Goal: Navigation & Orientation: Find specific page/section

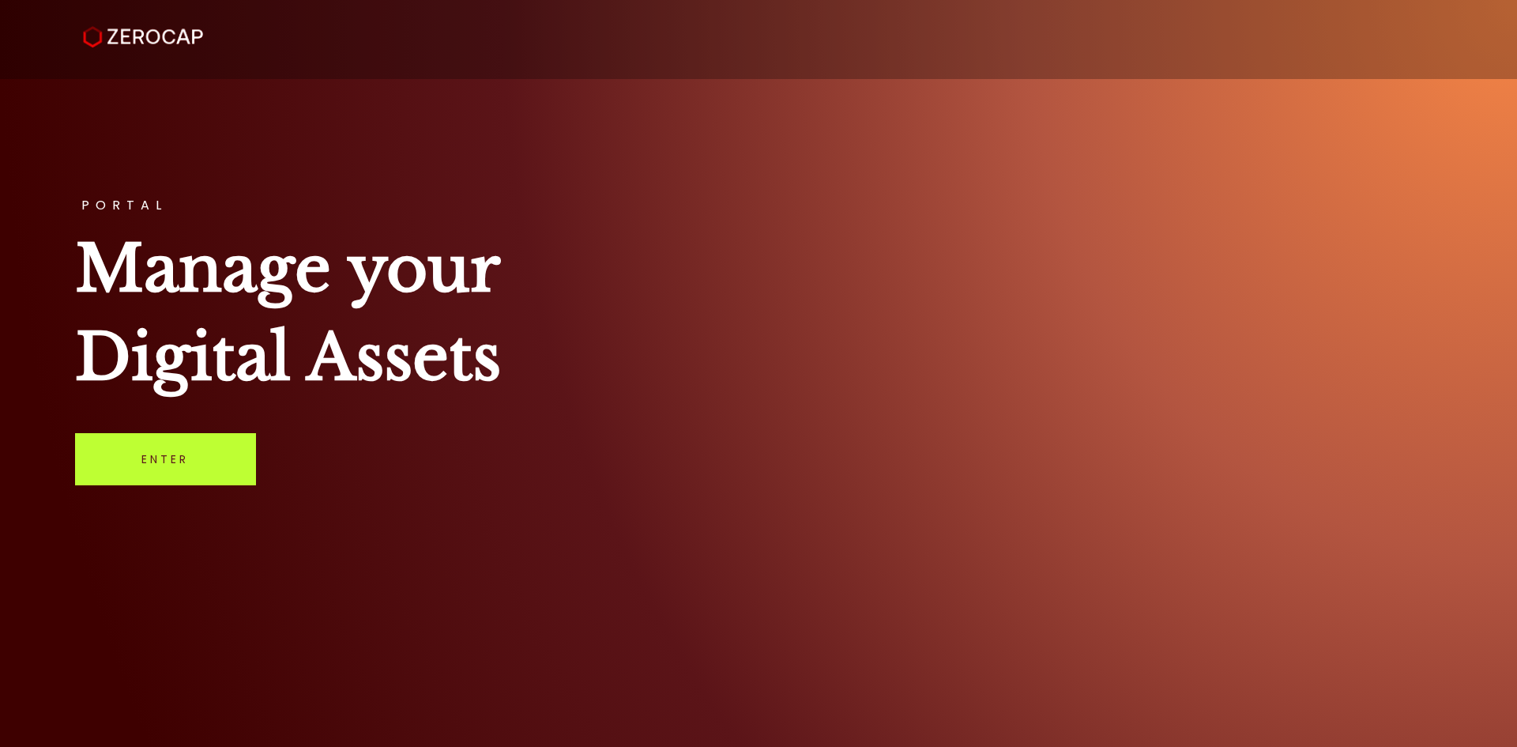
click at [198, 442] on link "Enter" at bounding box center [165, 459] width 181 height 52
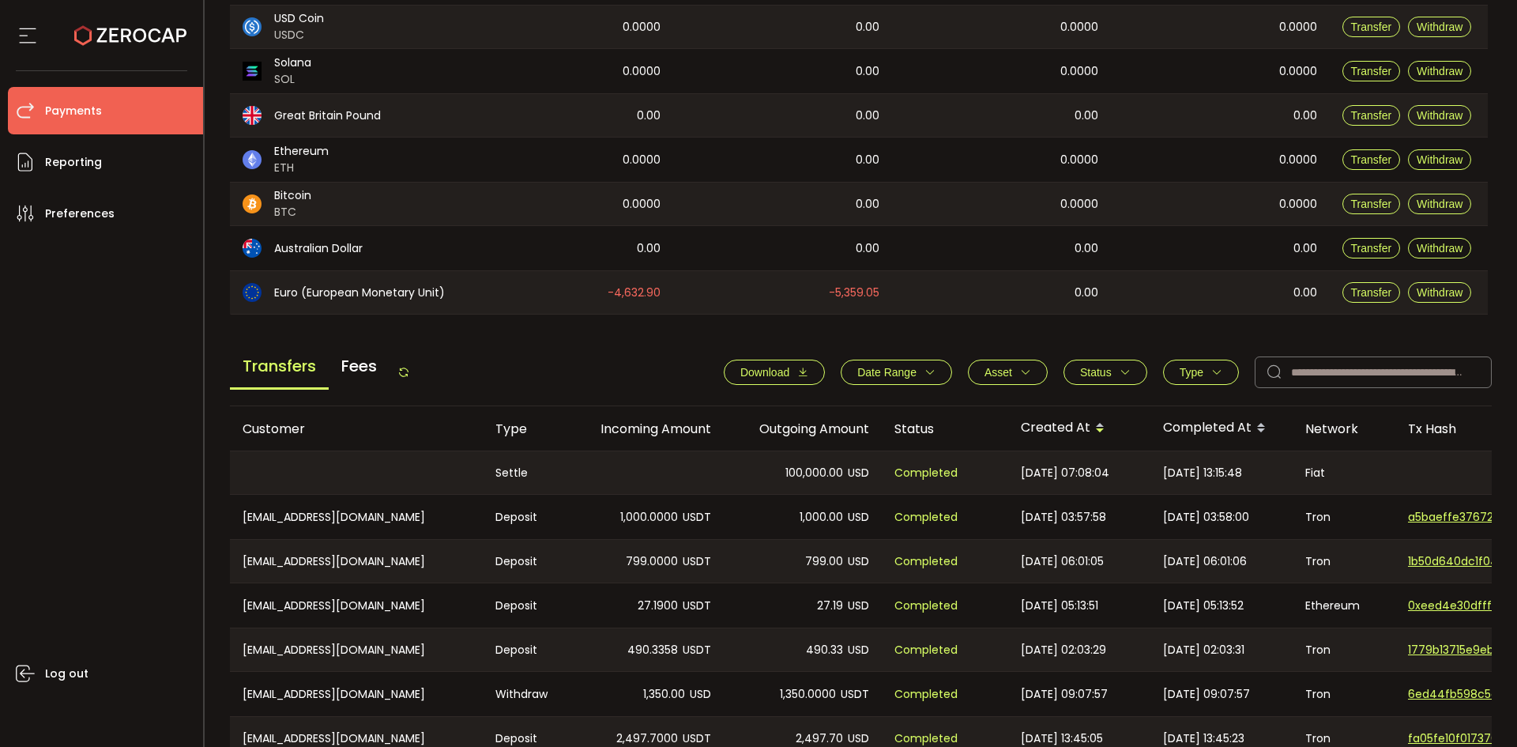
scroll to position [316, 0]
